Goal: Information Seeking & Learning: Learn about a topic

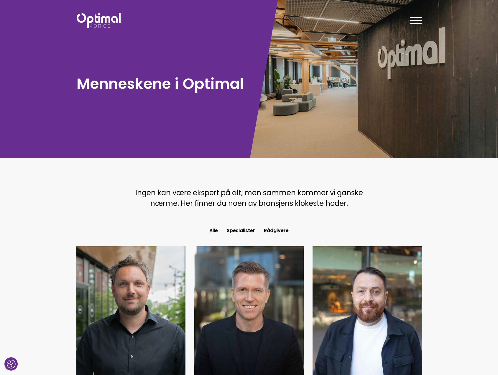
click at [421, 18] on div at bounding box center [416, 21] width 12 height 15
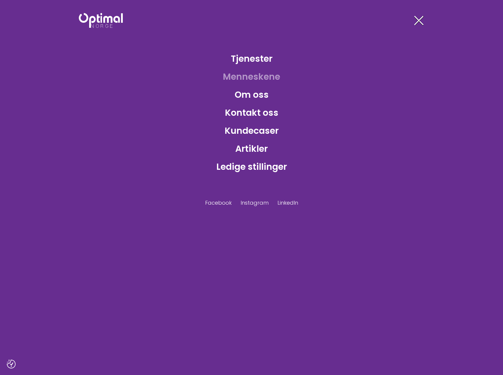
click at [421, 18] on span at bounding box center [418, 20] width 9 height 9
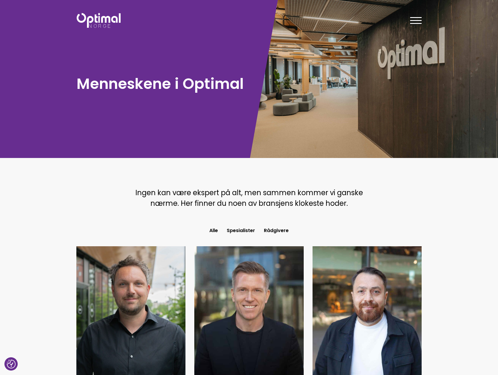
click at [421, 18] on div at bounding box center [416, 21] width 12 height 15
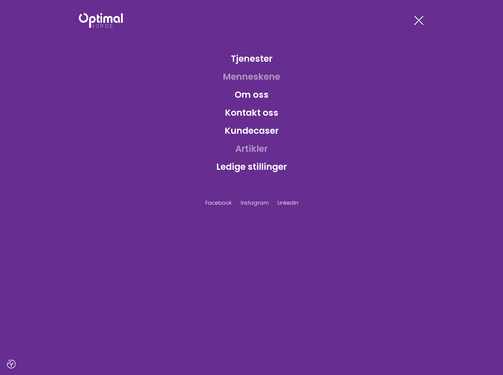
click at [254, 151] on link "Artikler" at bounding box center [251, 148] width 42 height 19
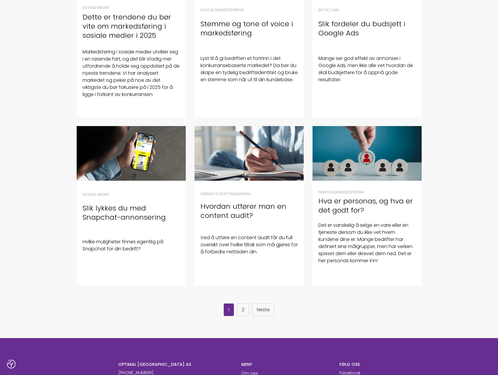
scroll to position [265, 0]
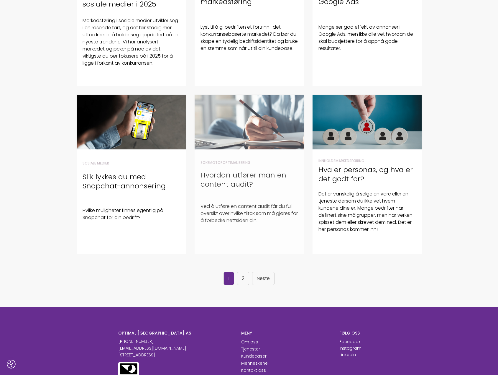
click at [235, 186] on h4 "Hvordan utfører man en content audit?" at bounding box center [249, 179] width 97 height 18
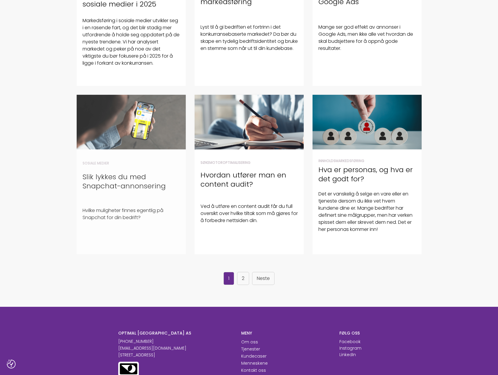
click at [154, 180] on h4 "Slik lykkes du med Snapchat-annonsering" at bounding box center [131, 181] width 97 height 18
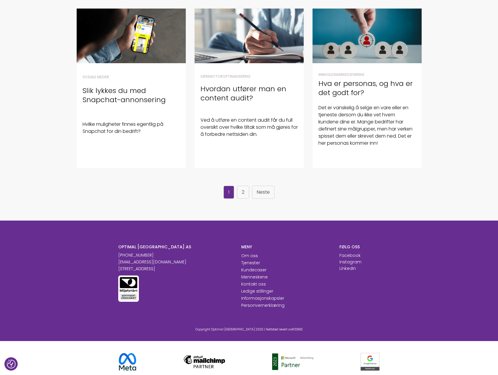
scroll to position [354, 0]
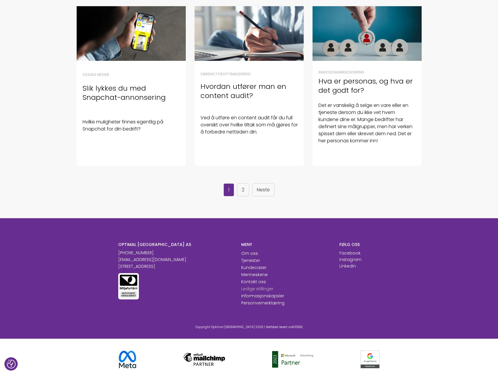
click at [251, 290] on link "Ledige stillinger" at bounding box center [257, 289] width 32 height 6
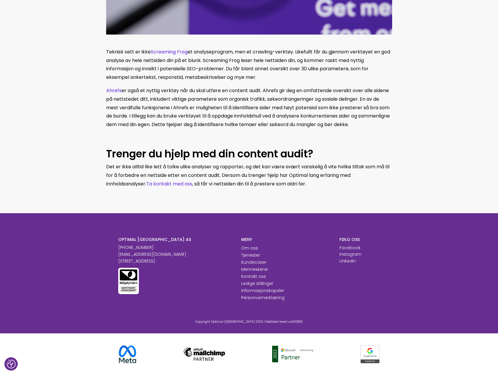
scroll to position [1109, 0]
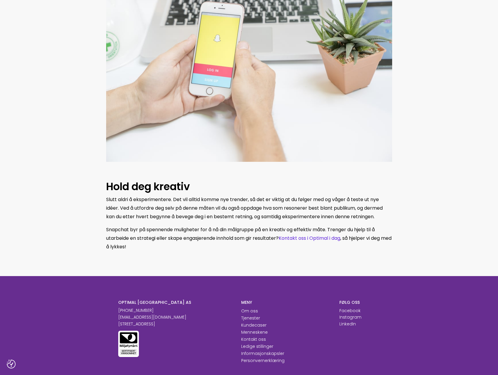
scroll to position [1388, 0]
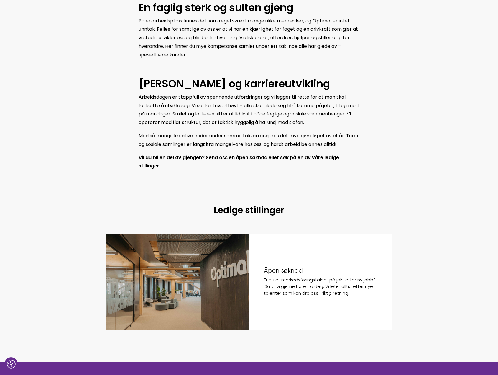
scroll to position [385, 0]
